Goal: Task Accomplishment & Management: Use online tool/utility

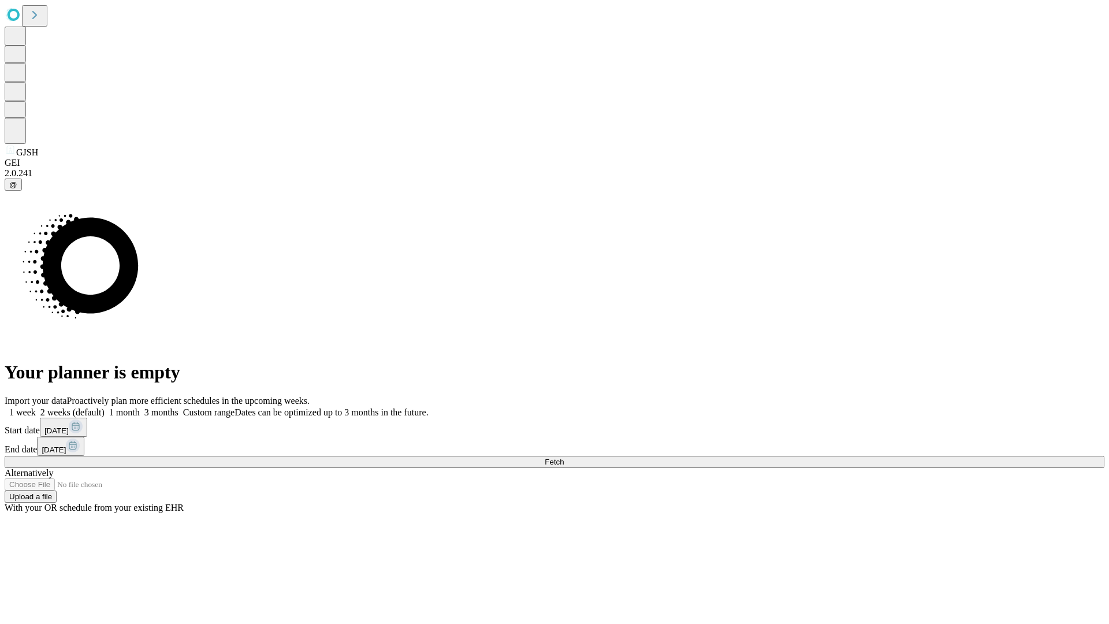
click at [564, 457] on span "Fetch" at bounding box center [554, 461] width 19 height 9
